Goal: Navigation & Orientation: Find specific page/section

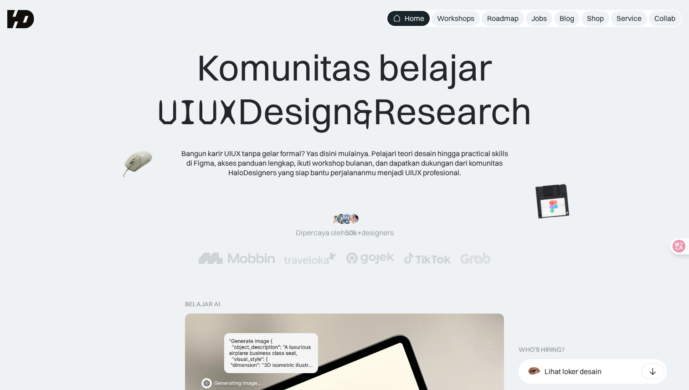
scroll to position [17, 0]
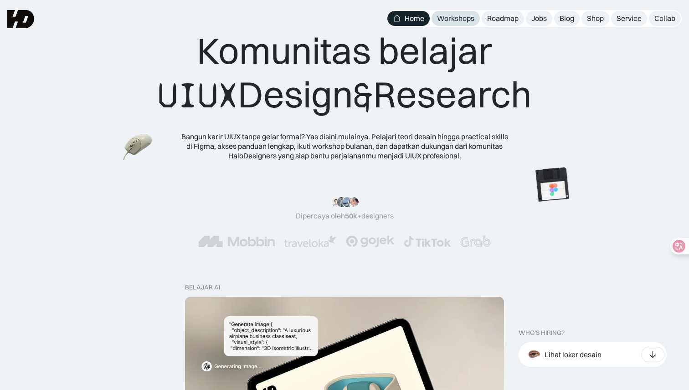
click at [449, 19] on div "Workshops" at bounding box center [455, 19] width 37 height 10
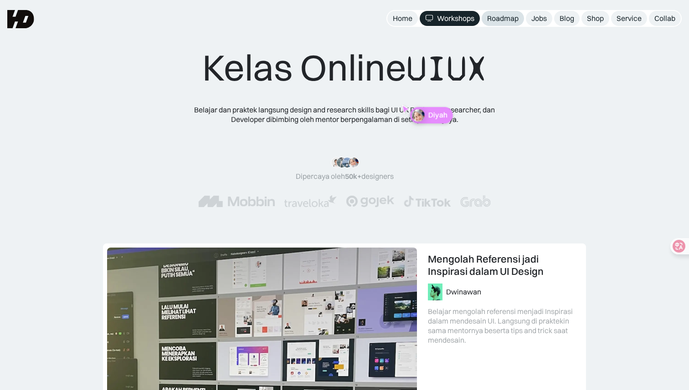
click at [513, 20] on div "Roadmap" at bounding box center [502, 19] width 31 height 10
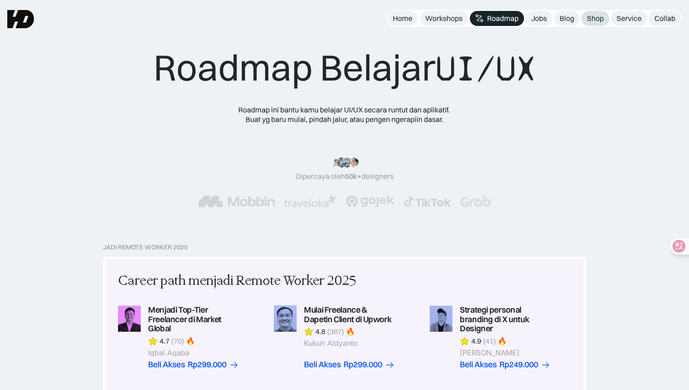
click at [595, 19] on div "Shop" at bounding box center [595, 19] width 17 height 10
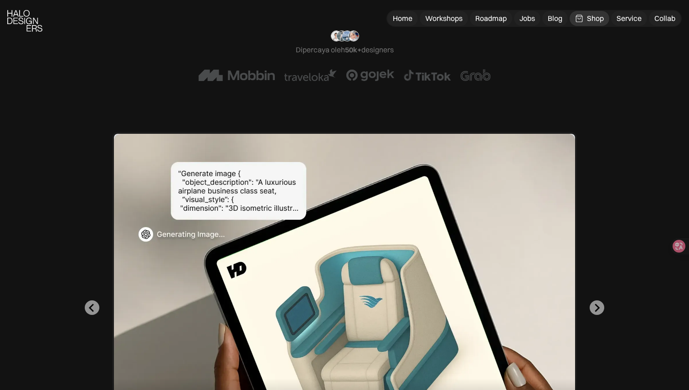
scroll to position [274, 0]
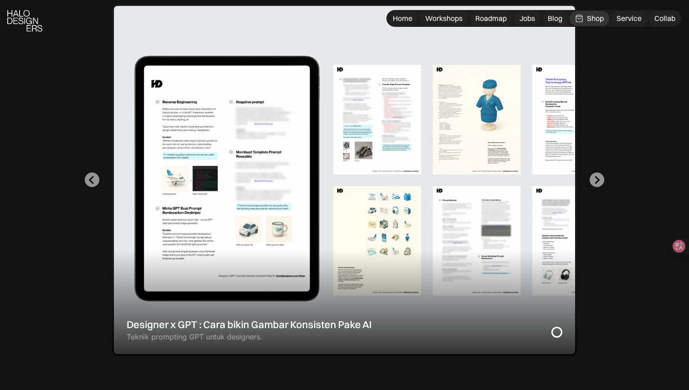
click at [307, 217] on div "1 of 2" at bounding box center [344, 180] width 465 height 352
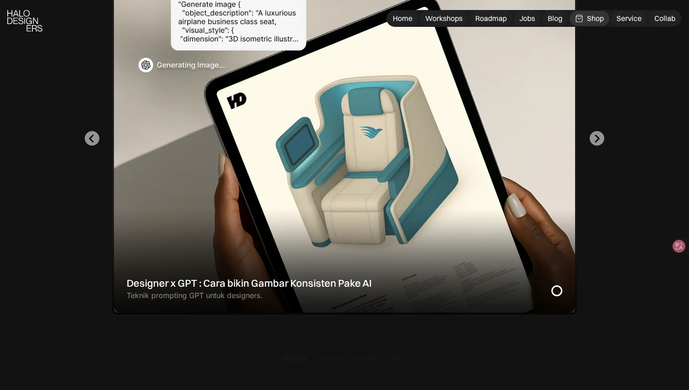
scroll to position [318, 0]
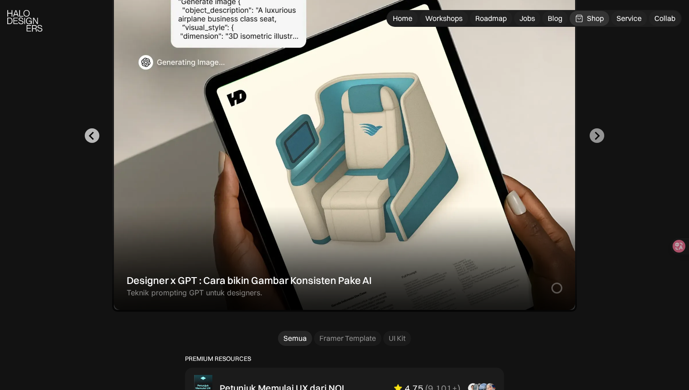
click at [85, 137] on button "Go to last slide" at bounding box center [92, 135] width 15 height 15
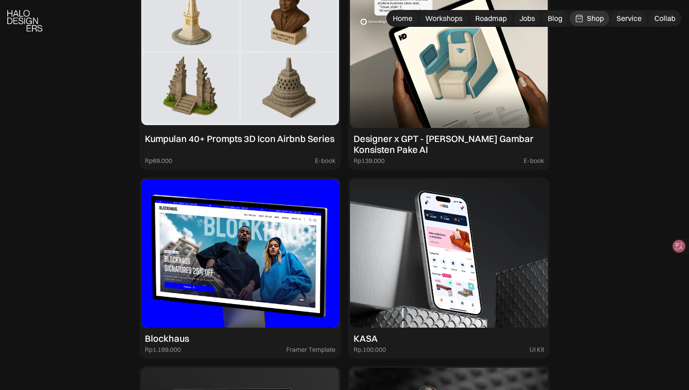
scroll to position [1183, 0]
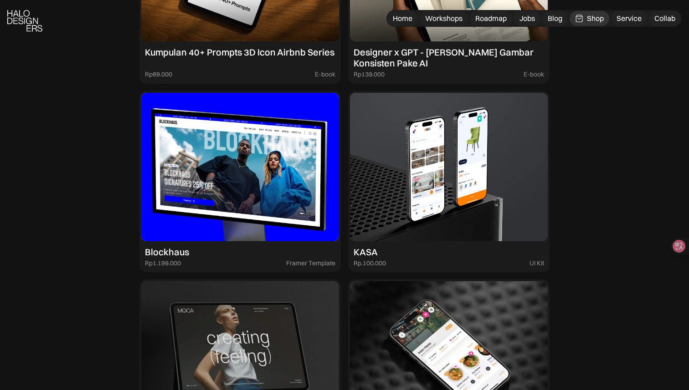
click at [382, 184] on img at bounding box center [449, 167] width 198 height 148
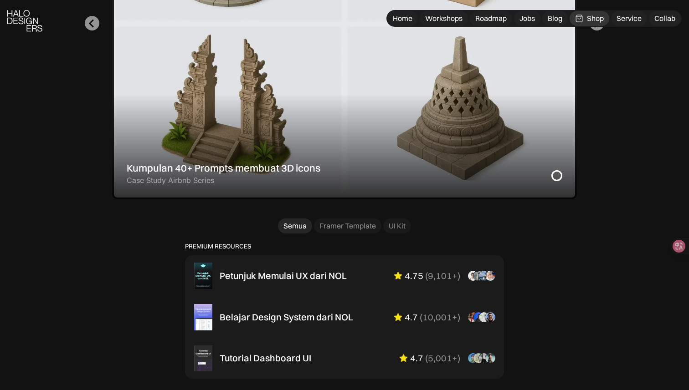
scroll to position [690, 0]
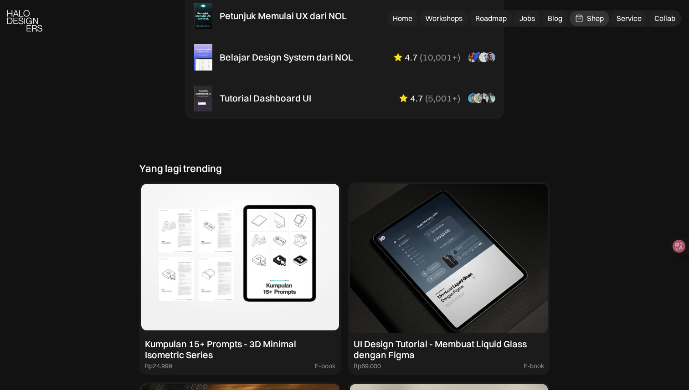
click at [231, 260] on img at bounding box center [240, 258] width 198 height 149
